Goal: Information Seeking & Learning: Check status

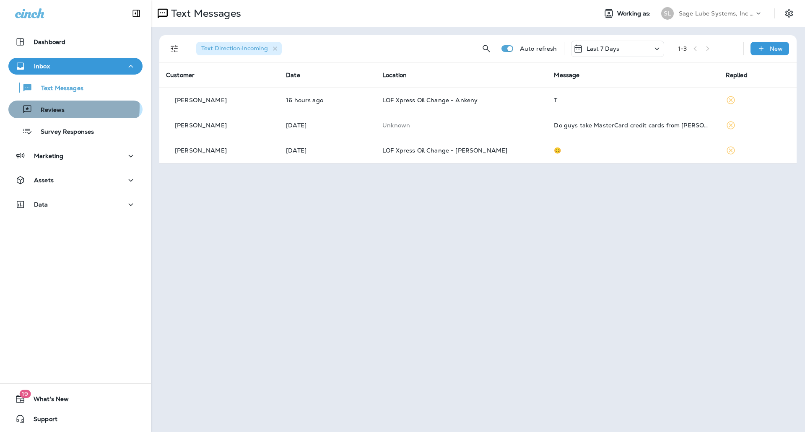
click at [59, 107] on p "Reviews" at bounding box center [48, 110] width 32 height 8
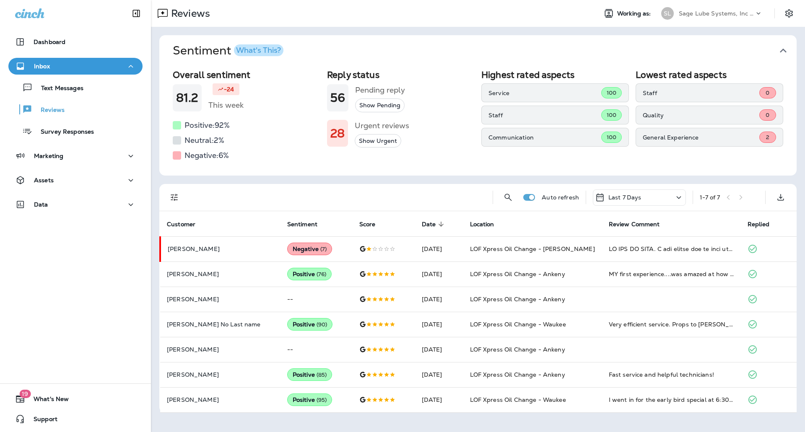
click at [54, 98] on div "Text Messages Reviews Survey Responses" at bounding box center [75, 107] width 134 height 65
click at [55, 92] on p "Text Messages" at bounding box center [58, 89] width 51 height 8
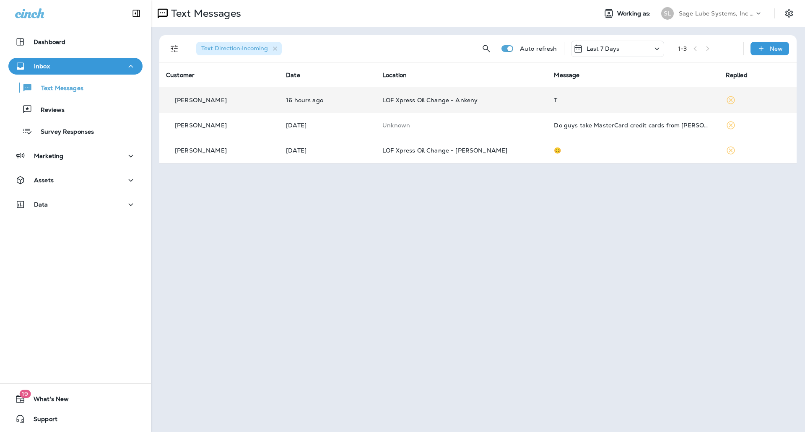
click at [515, 98] on p "LOF Xpress Oil Change - Ankeny" at bounding box center [461, 100] width 158 height 7
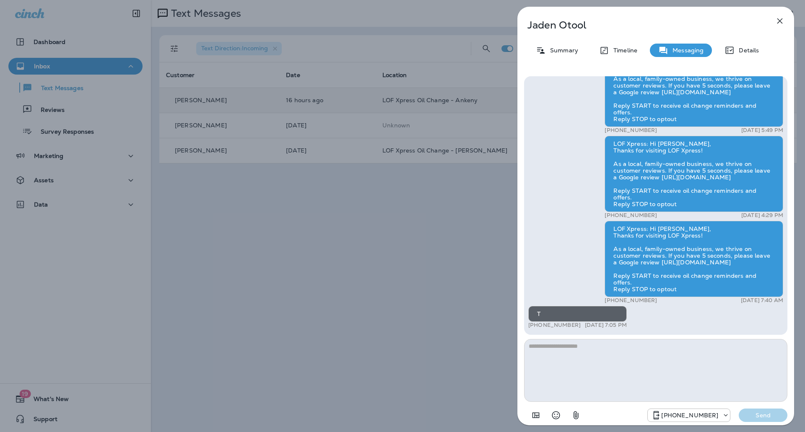
click at [364, 278] on div "Jaden Otool Summary Timeline Messaging Details LOF Xpress: Hi [PERSON_NAME], Th…" at bounding box center [402, 216] width 805 height 432
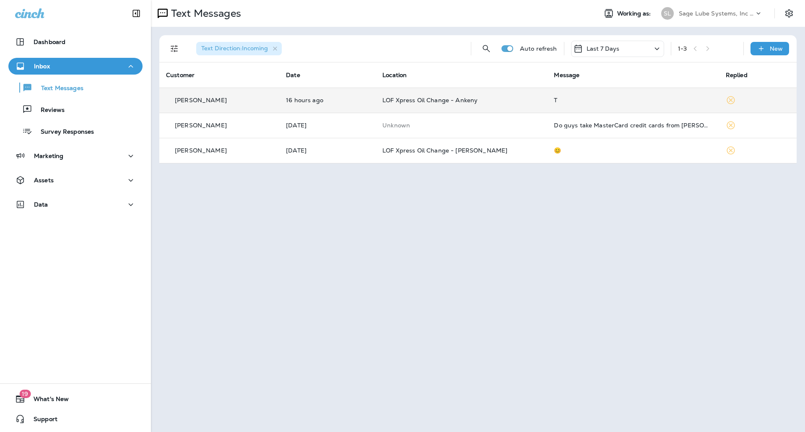
click at [447, 246] on div "Text Messages Working as: [PERSON_NAME] Lube Systems, Inc dba LOF Xpress Oil Ch…" at bounding box center [478, 216] width 654 height 432
click at [367, 296] on div "Text Messages Working as: [PERSON_NAME] Lube Systems, Inc dba LOF Xpress Oil Ch…" at bounding box center [478, 216] width 654 height 432
click at [304, 363] on div "Text Messages Working as: [PERSON_NAME] Lube Systems, Inc dba LOF Xpress Oil Ch…" at bounding box center [478, 216] width 654 height 432
click at [610, 249] on div "Text Messages Working as: [PERSON_NAME] Lube Systems, Inc dba LOF Xpress Oil Ch…" at bounding box center [478, 216] width 654 height 432
